Goal: Task Accomplishment & Management: Complete application form

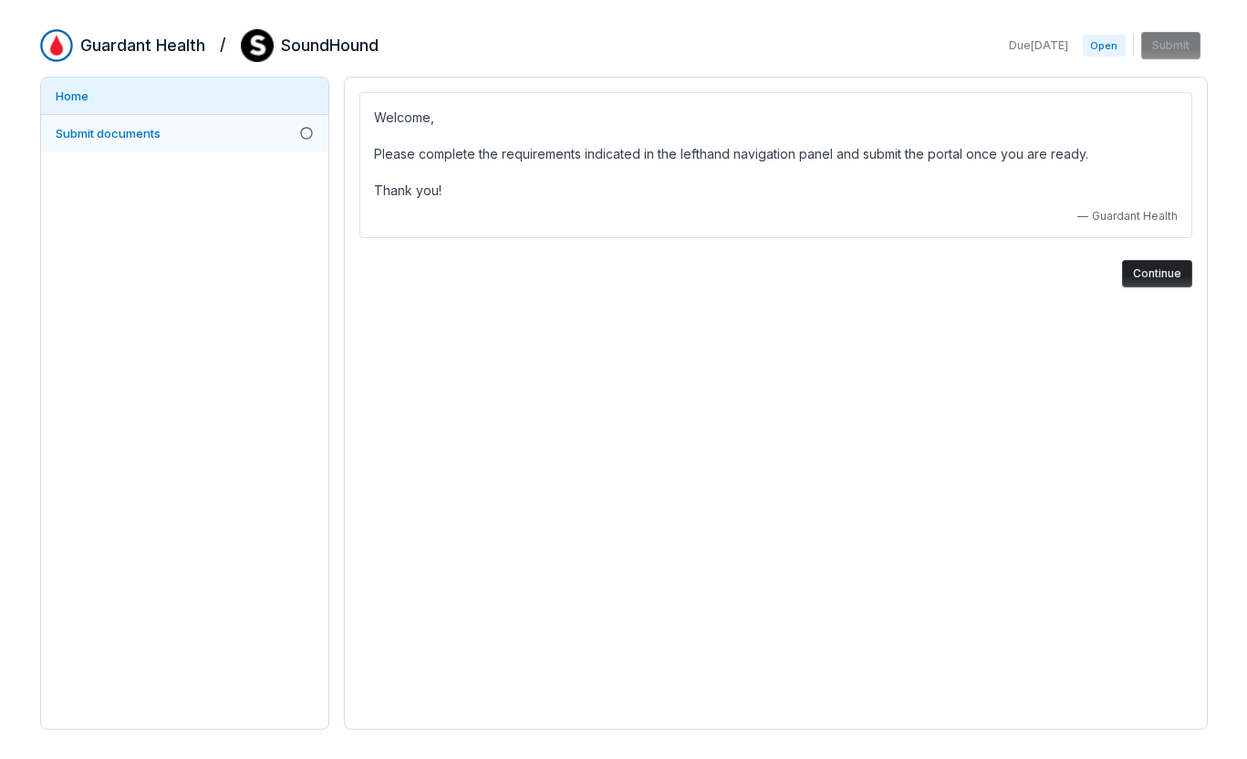
click at [145, 133] on span "Submit documents" at bounding box center [108, 133] width 105 height 15
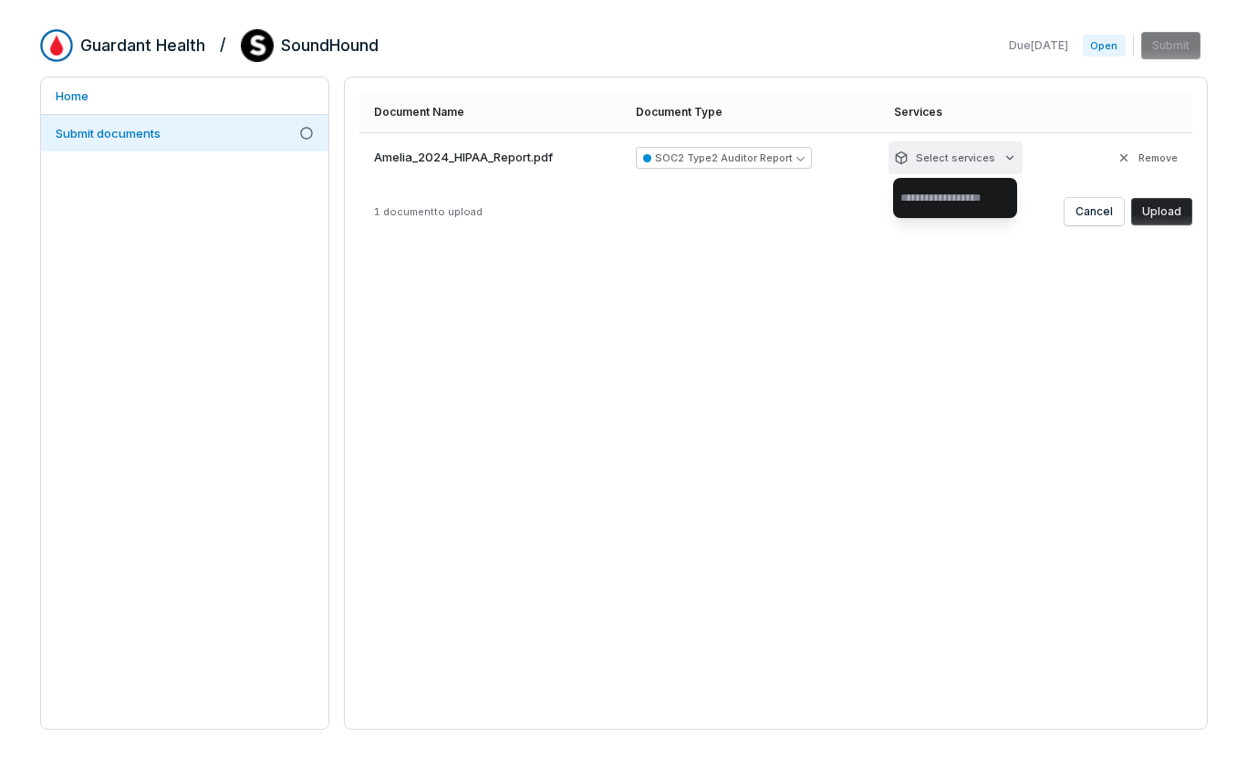
click at [1007, 156] on html "Guardant Health / SoundHound Due [DATE] Open Submit Home Submit documents Docum…" at bounding box center [623, 379] width 1247 height 759
click at [821, 204] on html "Guardant Health / SoundHound Due [DATE] Open Submit Home Submit documents Docum…" at bounding box center [623, 379] width 1247 height 759
click at [805, 157] on icon "button" at bounding box center [801, 158] width 8 height 8
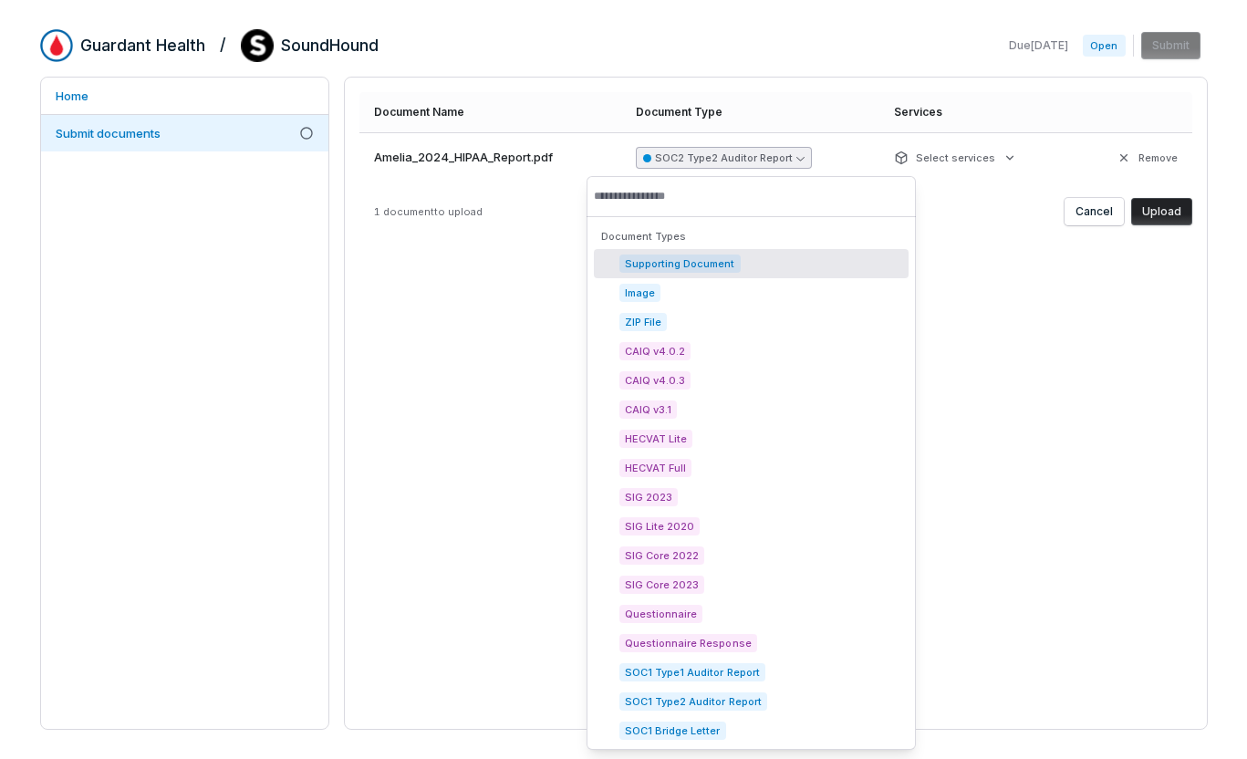
click at [702, 261] on span "Supporting Document" at bounding box center [680, 264] width 121 height 18
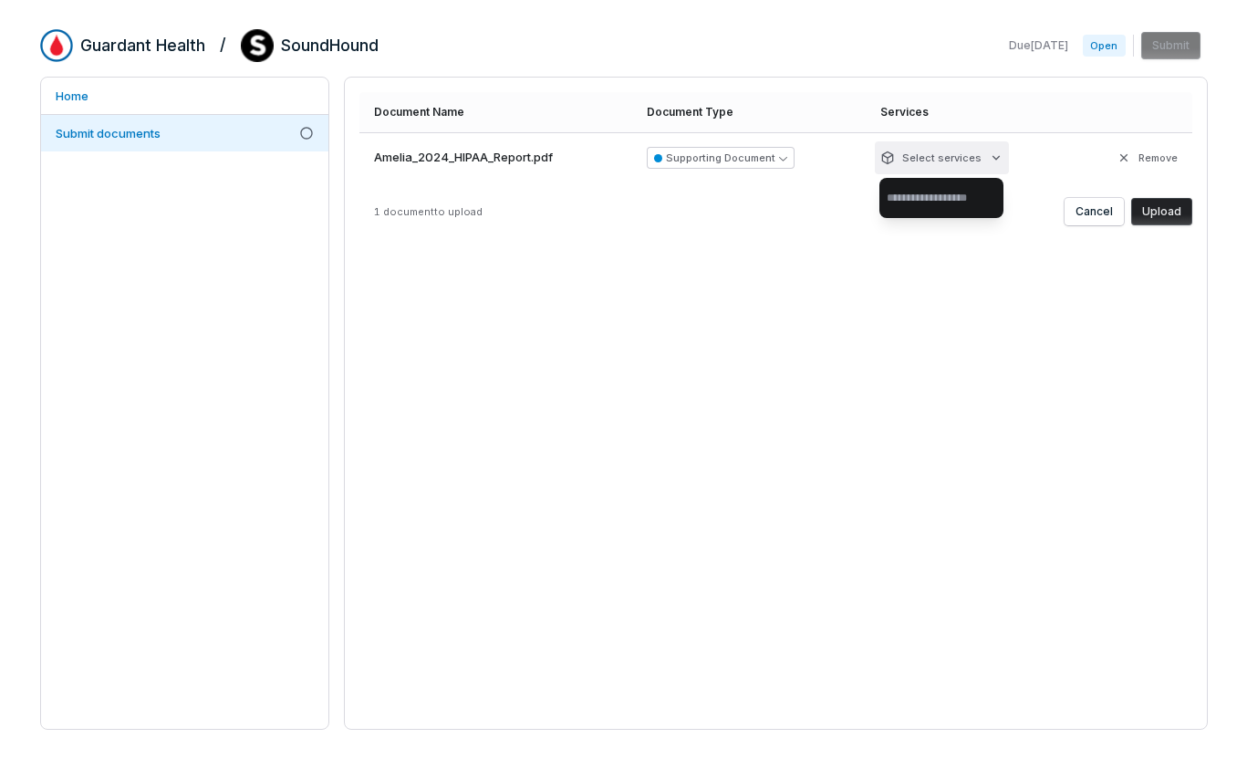
click at [998, 159] on html "Guardant Health / SoundHound Due [DATE] Open Submit Home Submit documents Docum…" at bounding box center [623, 379] width 1247 height 759
click at [938, 200] on input "text" at bounding box center [941, 198] width 109 height 40
click at [1166, 212] on html "Guardant Health / SoundHound Due [DATE] Open Submit Home Submit documents Docum…" at bounding box center [623, 379] width 1247 height 759
click at [1159, 212] on button "Upload" at bounding box center [1161, 211] width 61 height 27
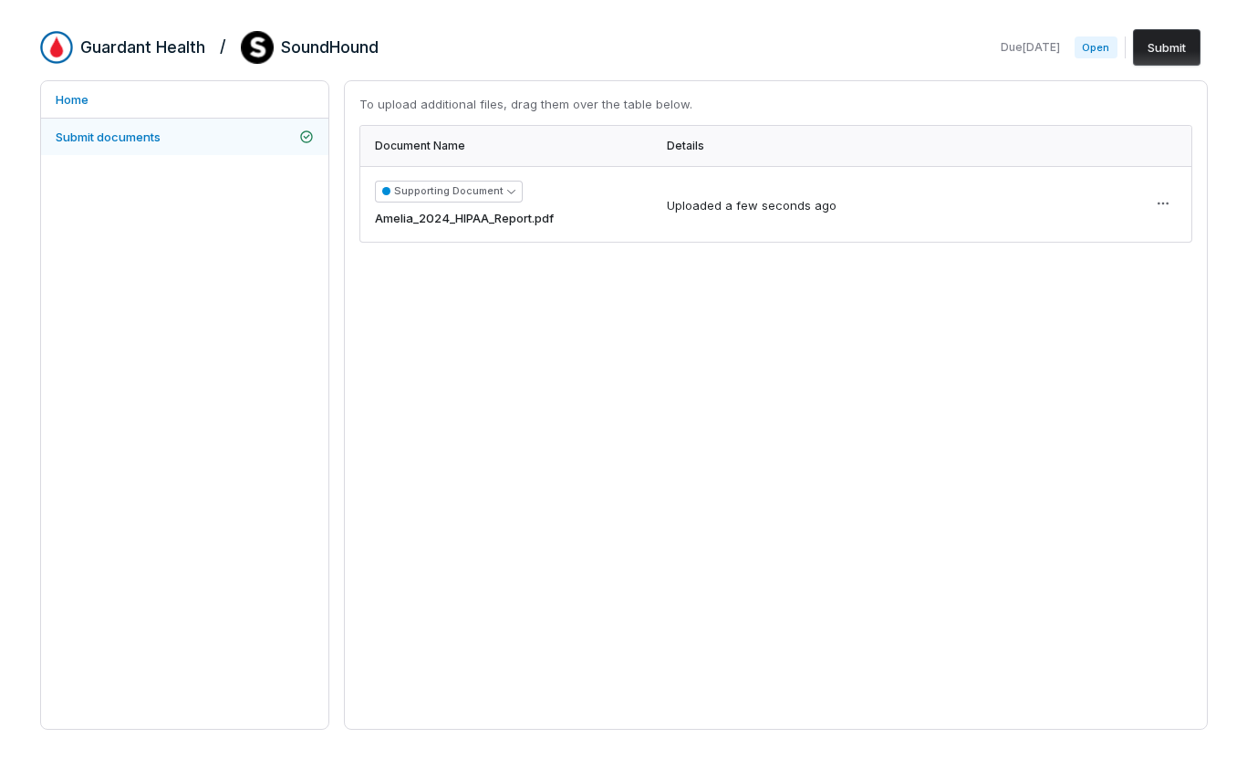
click at [86, 135] on span "Submit documents" at bounding box center [108, 137] width 105 height 15
click at [528, 271] on div "To upload additional files, drag them over the table below. Document Name Detai…" at bounding box center [776, 405] width 864 height 650
click at [1161, 204] on html "Guardant Health / SoundHound Due [DATE] Open Submit Home Submit documents To up…" at bounding box center [623, 379] width 1247 height 759
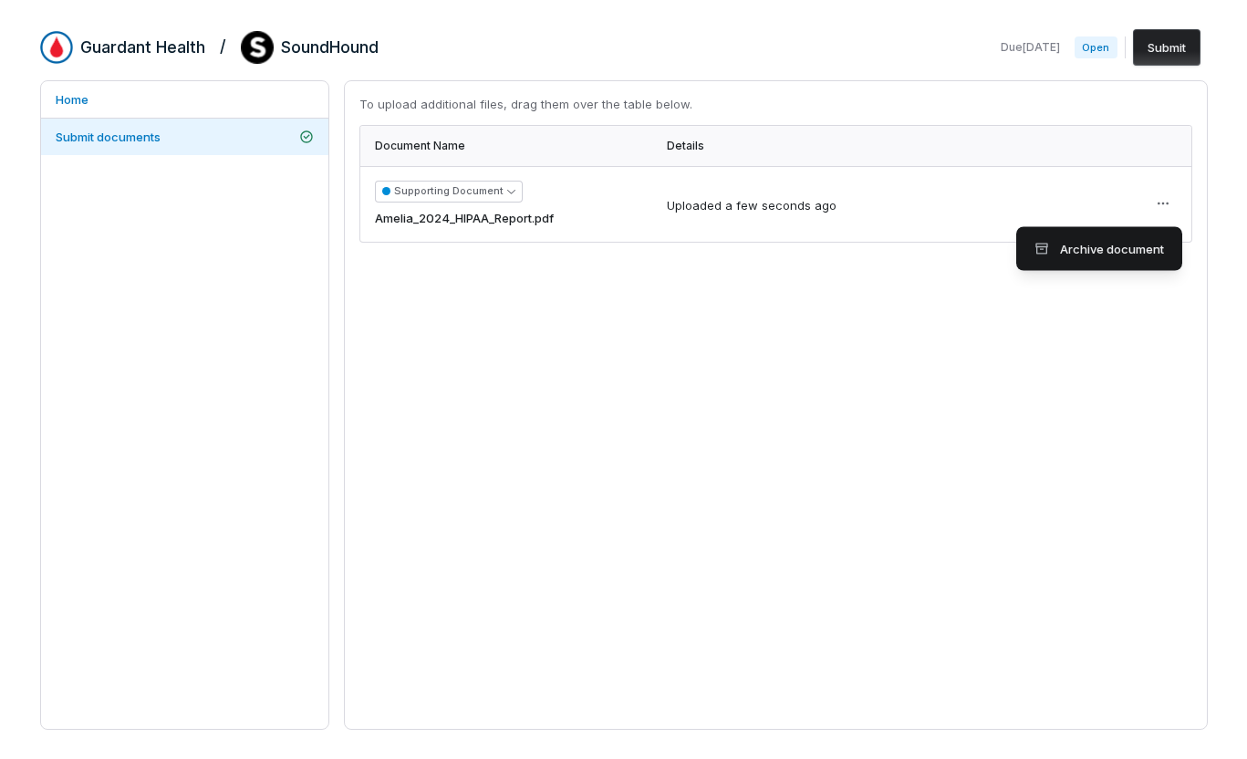
click at [755, 319] on html "Guardant Health / SoundHound Due [DATE] Open Submit Home Submit documents To up…" at bounding box center [623, 379] width 1247 height 759
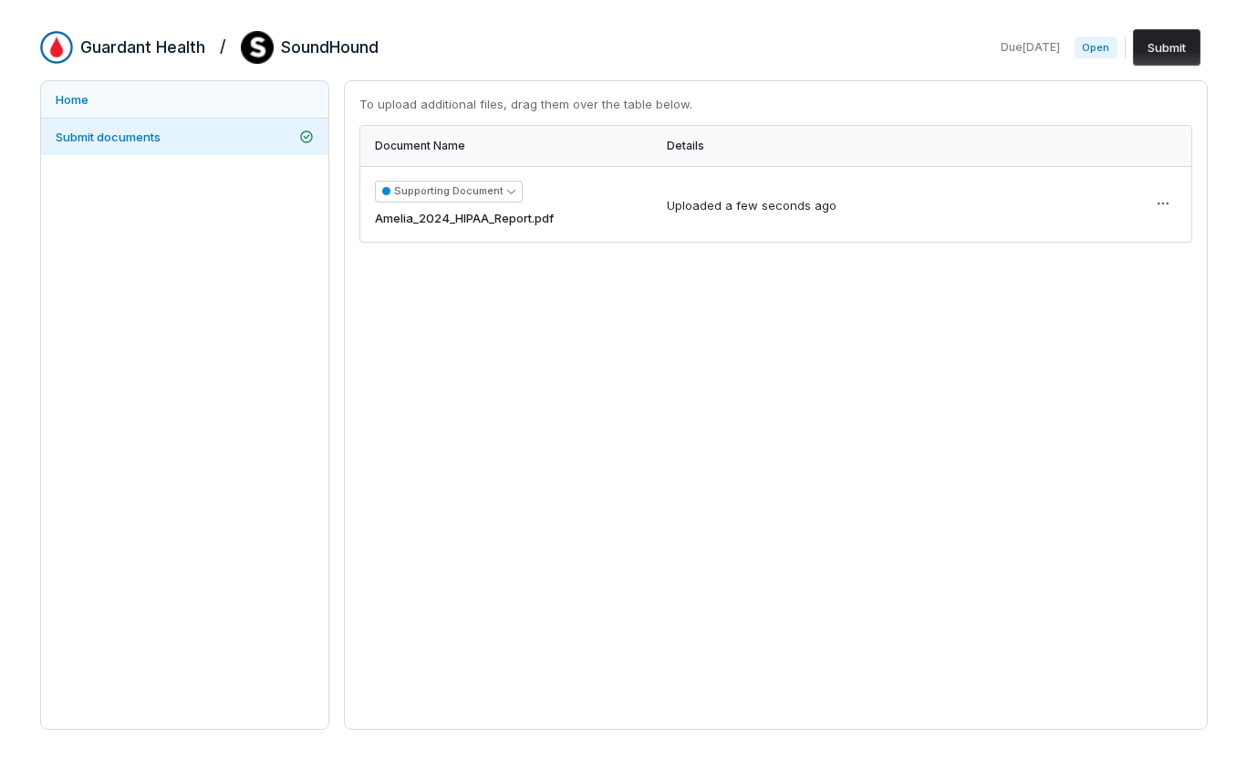
click at [77, 105] on link "Home" at bounding box center [184, 99] width 287 height 36
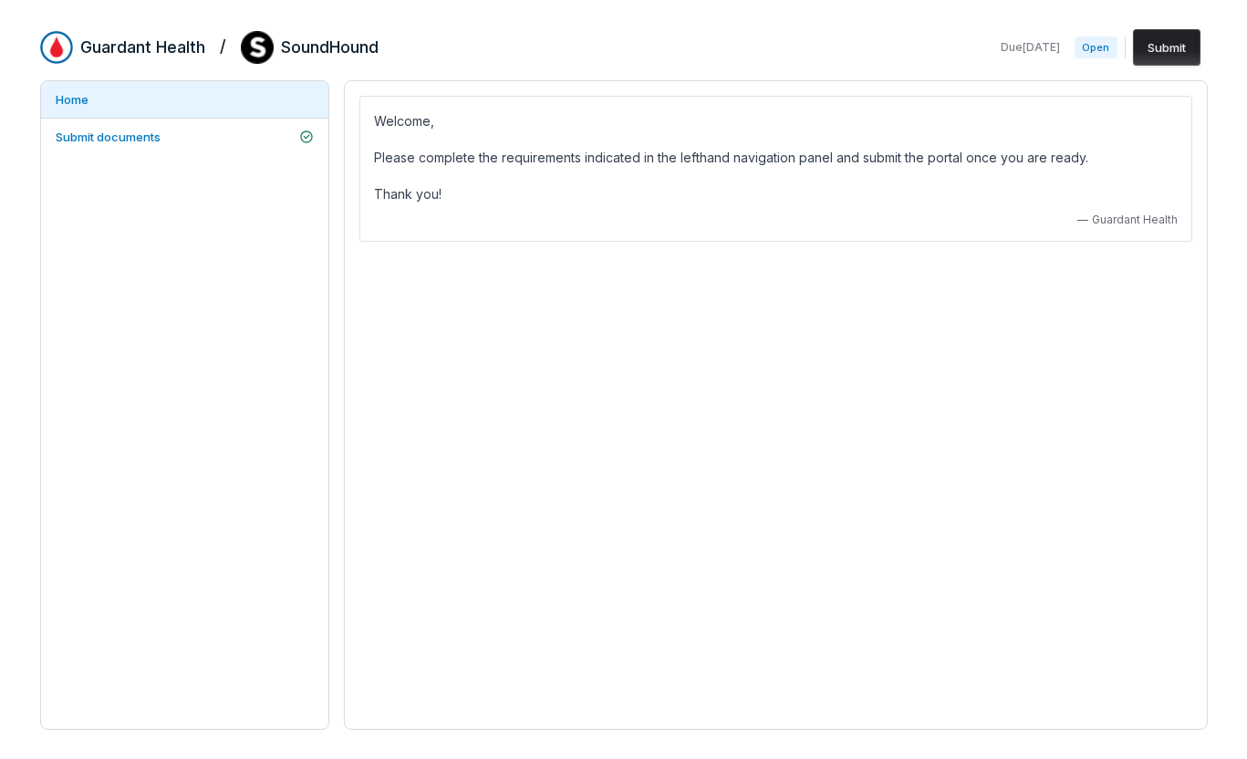
click at [656, 317] on div "Welcome, Please complete the requirements indicated in the lefthand navigation …" at bounding box center [776, 405] width 864 height 650
click at [161, 135] on span "Submit documents" at bounding box center [108, 137] width 105 height 15
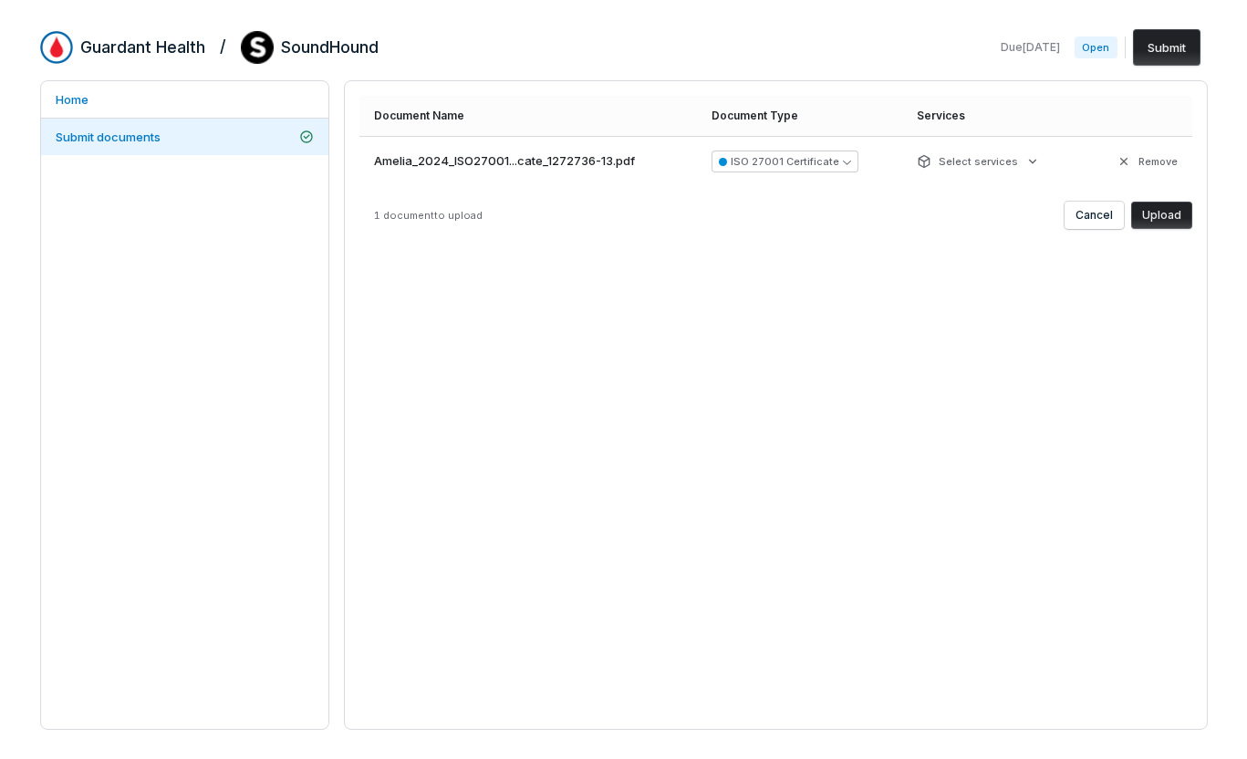
click at [1152, 215] on button "Upload" at bounding box center [1161, 215] width 61 height 27
click at [1158, 215] on button "Upload" at bounding box center [1161, 215] width 61 height 27
click at [1147, 215] on button "Upload" at bounding box center [1161, 215] width 61 height 27
click at [1167, 214] on button "Upload" at bounding box center [1161, 215] width 61 height 27
click at [1158, 214] on button "Upload" at bounding box center [1161, 215] width 61 height 27
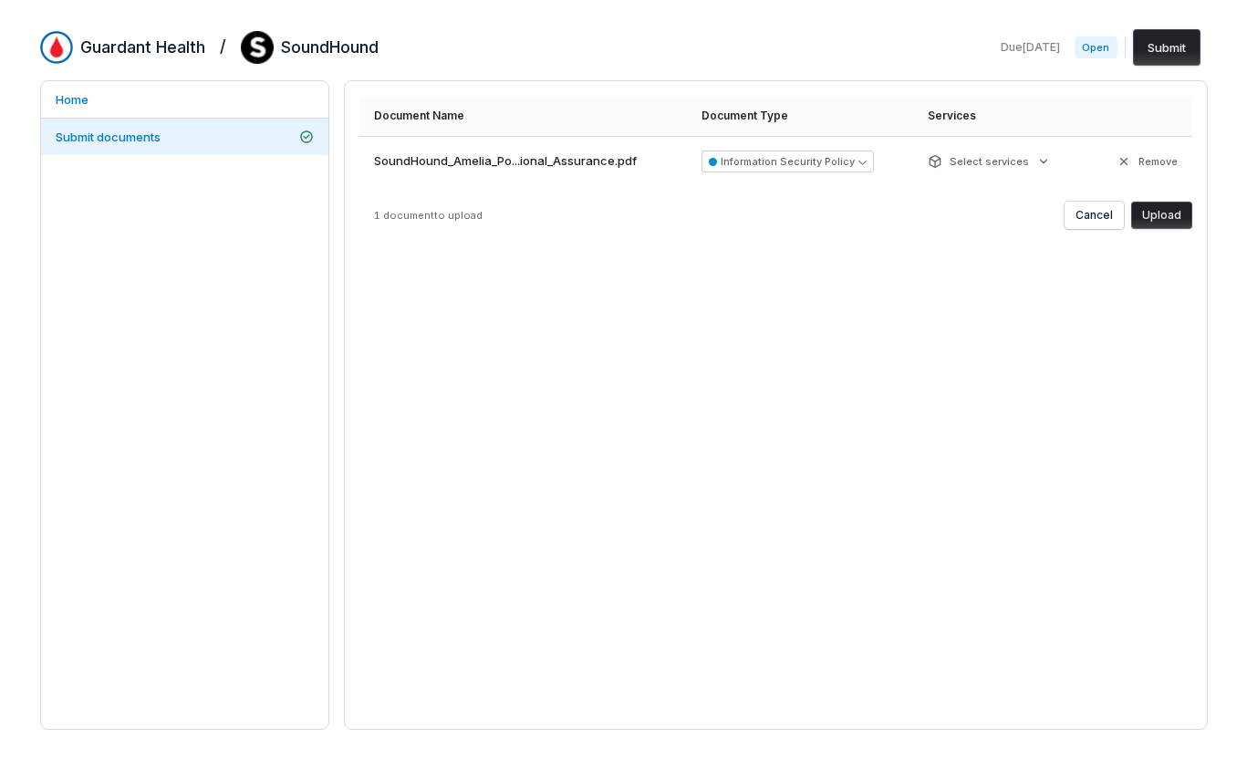
click at [1161, 217] on button "Upload" at bounding box center [1161, 215] width 61 height 27
click at [1163, 214] on button "Upload" at bounding box center [1161, 215] width 61 height 27
click at [1159, 214] on button "Upload" at bounding box center [1161, 215] width 61 height 27
click at [1163, 214] on button "Upload" at bounding box center [1161, 215] width 61 height 27
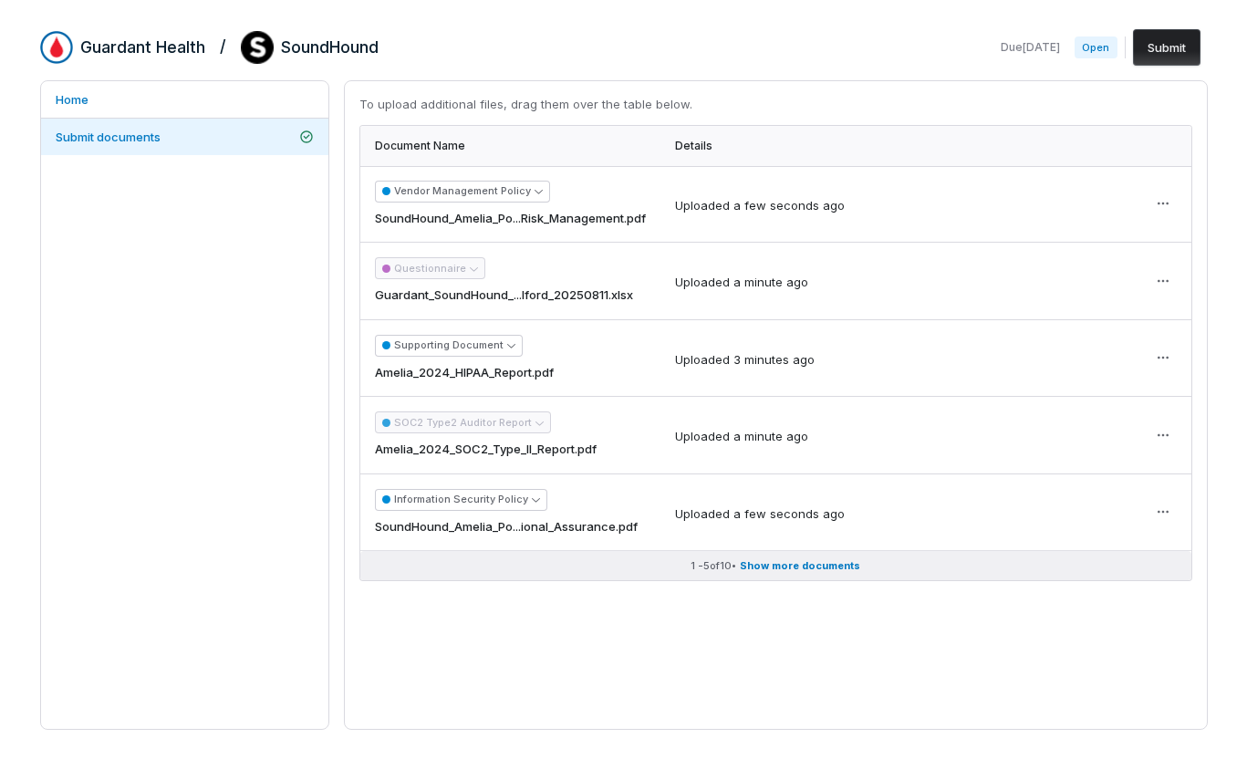
click at [793, 563] on span "Show more documents" at bounding box center [800, 566] width 120 height 14
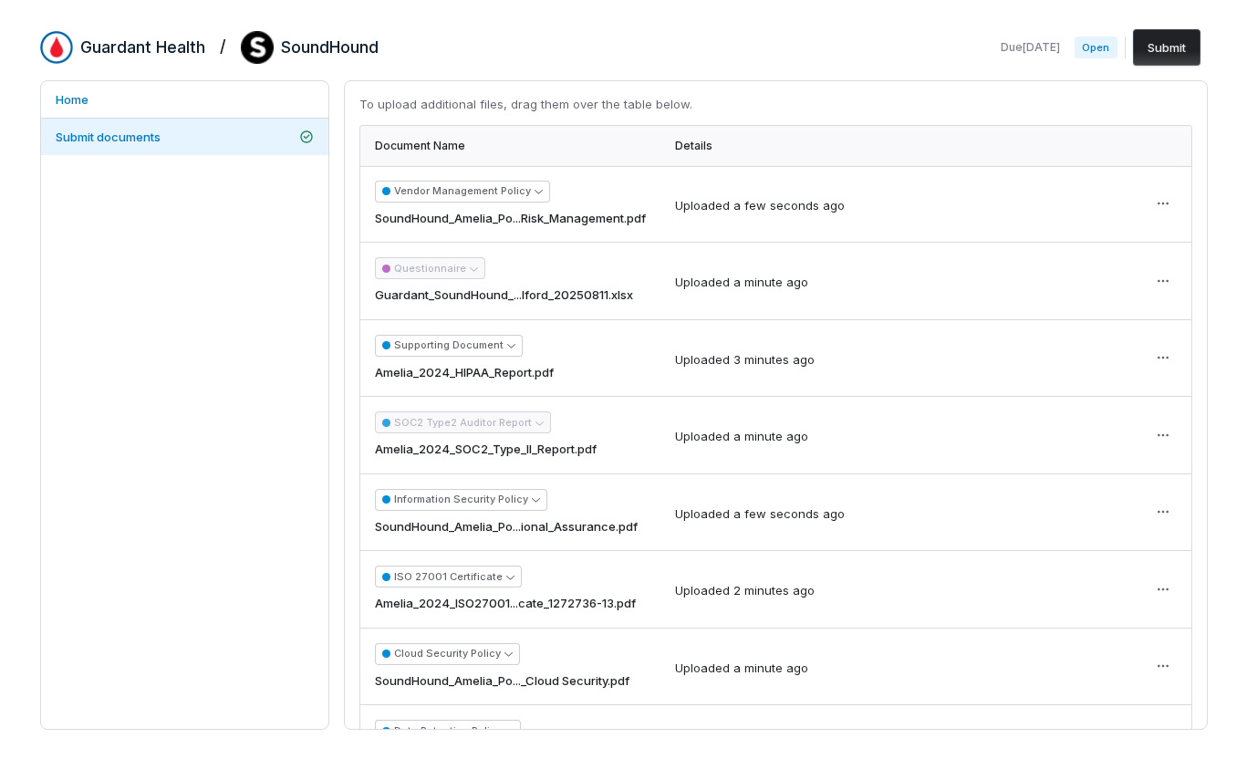
click at [1162, 51] on button "Submit" at bounding box center [1167, 47] width 68 height 36
